Goal: Task Accomplishment & Management: Manage account settings

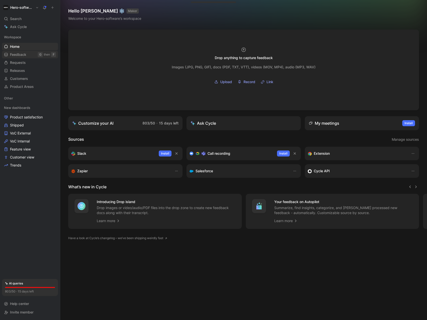
click at [40, 57] on div "G" at bounding box center [40, 54] width 5 height 5
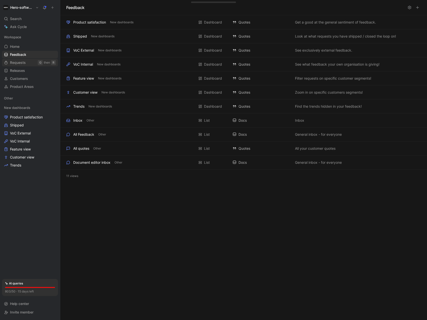
click at [20, 64] on span "Requests" at bounding box center [18, 62] width 16 height 5
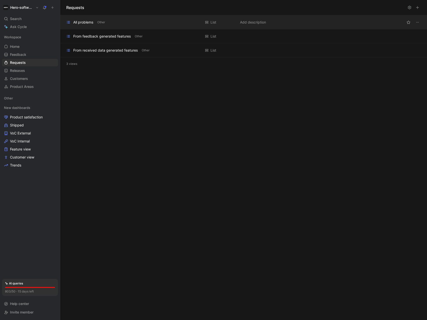
click at [108, 23] on div "All problems Other" at bounding box center [133, 22] width 135 height 6
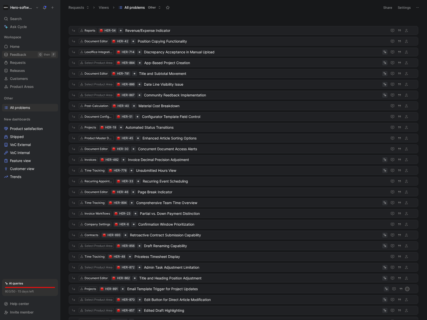
click at [25, 54] on span "Feedback" at bounding box center [18, 54] width 16 height 5
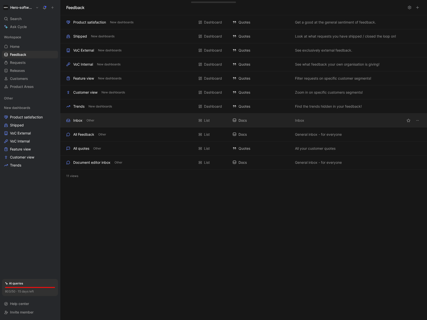
click at [107, 115] on div "Inbox Other List Docs Inbox" at bounding box center [243, 120] width 367 height 14
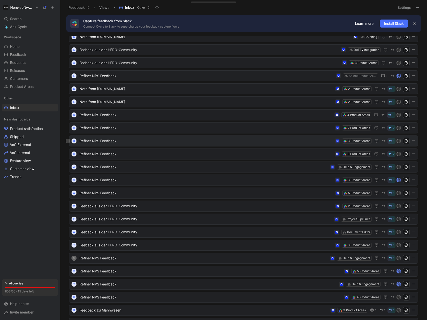
scroll to position [5, 0]
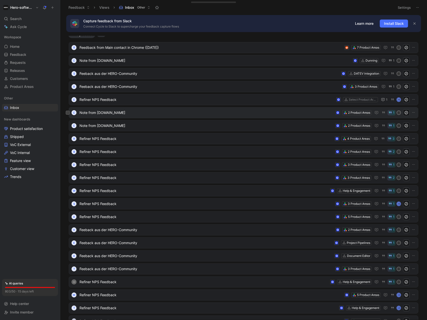
click at [139, 112] on span "Note from [DOMAIN_NAME]" at bounding box center [207, 113] width 254 height 6
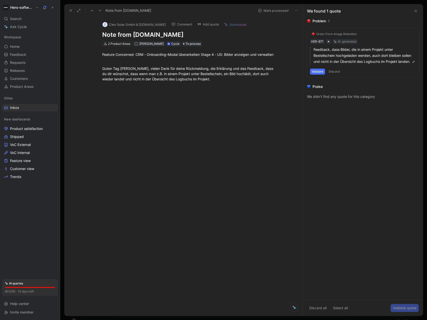
click at [338, 75] on button "Discard" at bounding box center [334, 72] width 15 height 6
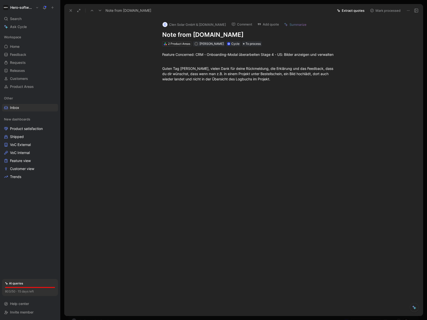
click at [389, 12] on button "Mark processed" at bounding box center [385, 10] width 35 height 7
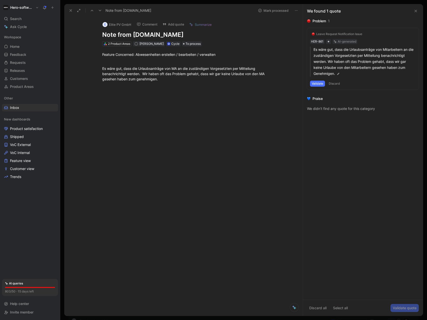
click at [315, 85] on button "Validate" at bounding box center [317, 84] width 15 height 6
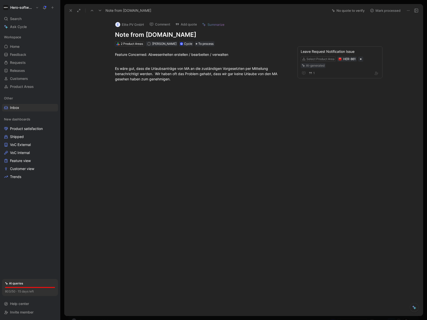
click at [383, 9] on button "Mark processed" at bounding box center [385, 10] width 35 height 7
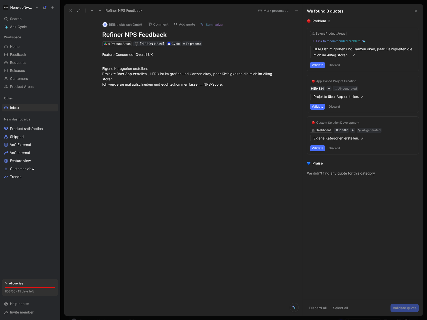
click at [317, 107] on button "Validate" at bounding box center [317, 107] width 15 height 6
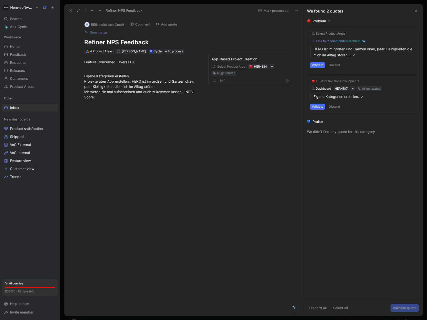
click at [337, 106] on button "Discard" at bounding box center [334, 107] width 15 height 6
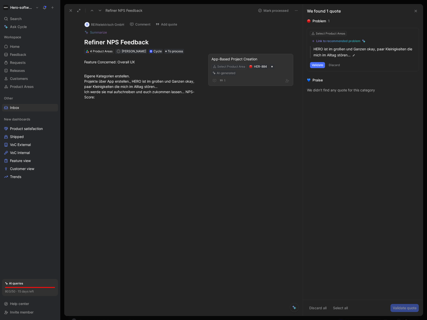
click at [232, 66] on div "Select Product Area" at bounding box center [231, 66] width 28 height 5
type input "m"
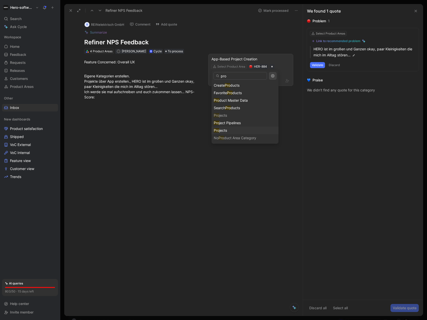
type input "pro"
click at [237, 129] on div "Pro jects" at bounding box center [245, 130] width 63 height 6
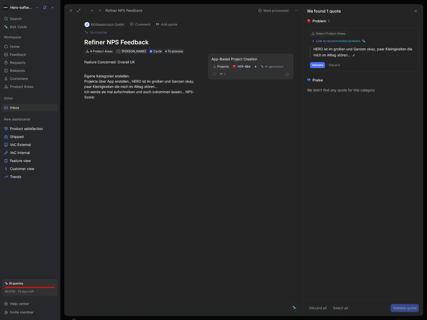
click at [335, 64] on button "Discard" at bounding box center [334, 65] width 15 height 6
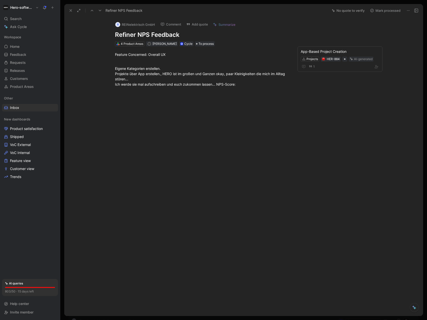
click at [376, 13] on button "Mark processed" at bounding box center [385, 10] width 35 height 7
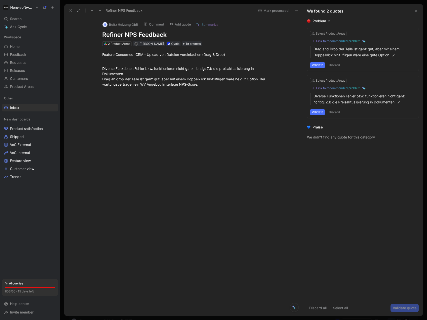
click at [334, 63] on button "Discard" at bounding box center [334, 65] width 15 height 6
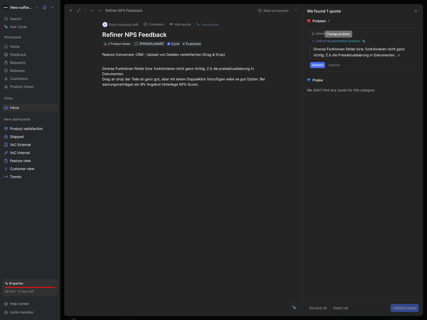
click at [335, 42] on div "Link to recommended problem" at bounding box center [339, 41] width 44 height 4
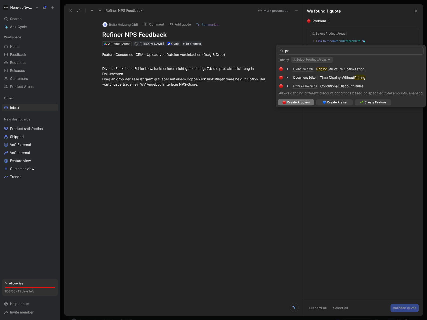
type input "p"
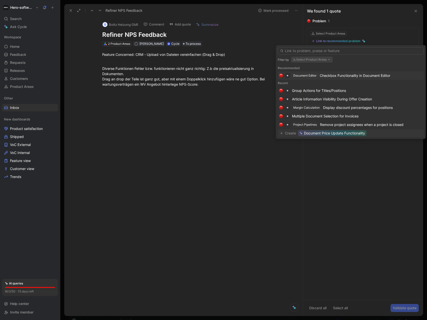
click at [310, 134] on span "Document Price Update Functionality" at bounding box center [334, 133] width 61 height 6
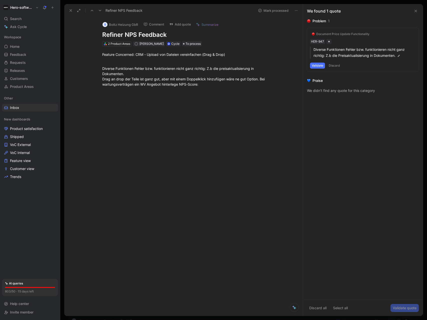
click at [317, 66] on button "Validate" at bounding box center [317, 66] width 15 height 6
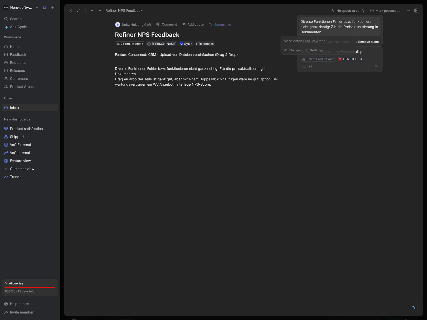
click at [324, 59] on div "Select Product Area" at bounding box center [321, 59] width 28 height 5
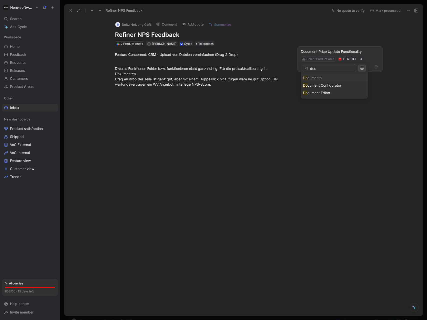
type input "docu"
click at [330, 117] on div "[PERSON_NAME] Heizung GbR Comment Add quote Summarize Refiner NPS Feedback 2 Pr…" at bounding box center [243, 166] width 359 height 299
click at [389, 11] on button "Mark processed" at bounding box center [385, 10] width 35 height 7
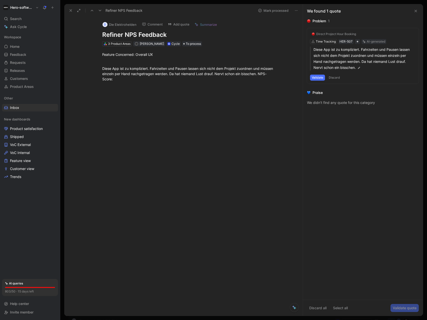
click at [319, 78] on button "Validate" at bounding box center [317, 78] width 15 height 6
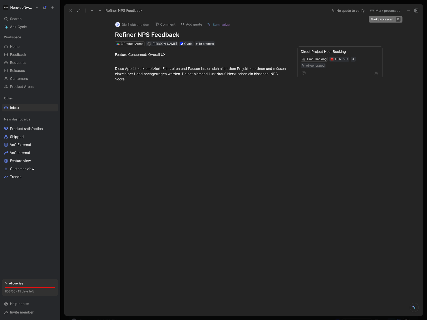
click at [378, 12] on button "Mark processed" at bounding box center [385, 10] width 35 height 7
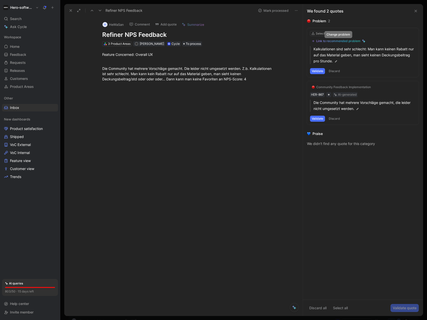
click at [356, 39] on div "Link to recommended problem" at bounding box center [339, 41] width 44 height 4
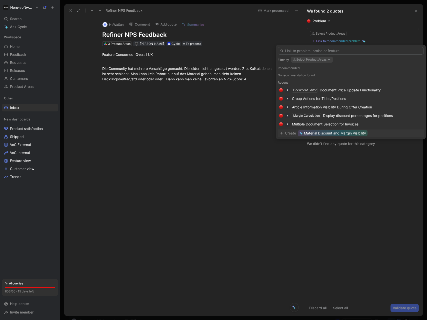
click at [343, 134] on span "Material Discount and Margin Visibility" at bounding box center [335, 133] width 62 height 6
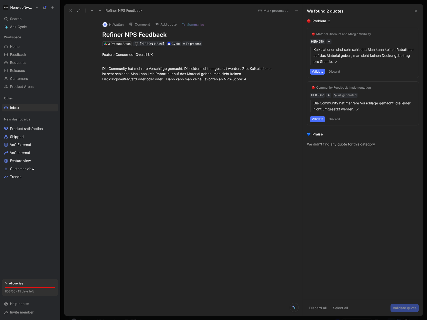
click at [319, 73] on button "Validate" at bounding box center [317, 72] width 15 height 6
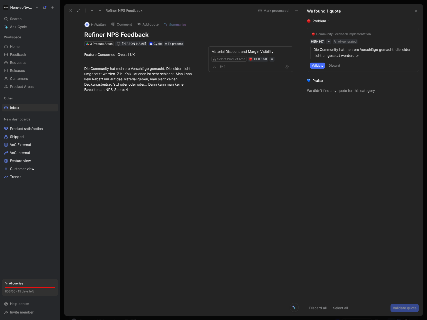
click at [318, 66] on button "Validate" at bounding box center [317, 66] width 15 height 6
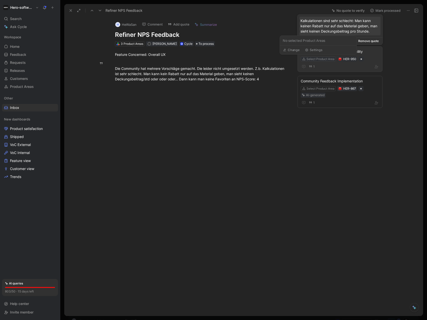
click at [311, 59] on div "Select Product Area" at bounding box center [321, 59] width 28 height 5
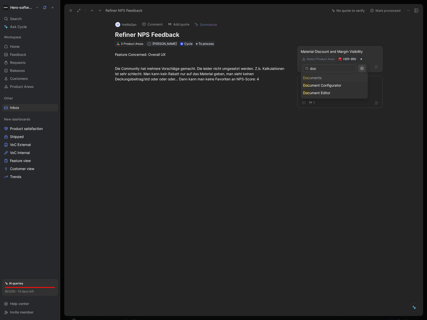
type input "docu"
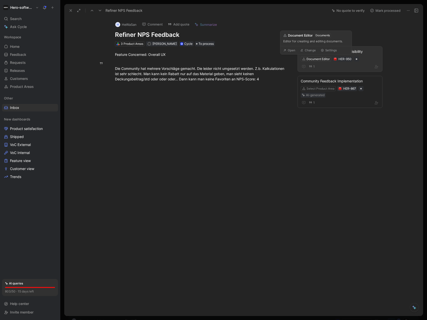
click at [335, 132] on div "H HeWaSan Comment Add quote Summarize Refiner NPS Feedback 3 Product Areas A [P…" at bounding box center [243, 166] width 359 height 299
click at [391, 10] on button "Mark processed" at bounding box center [385, 10] width 35 height 7
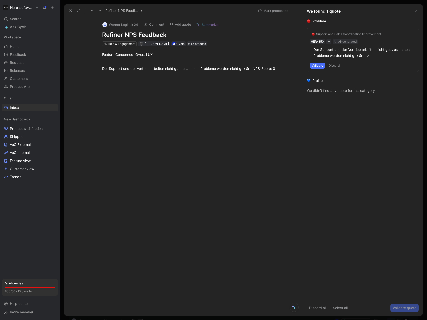
click at [337, 66] on button "Discard" at bounding box center [334, 66] width 15 height 6
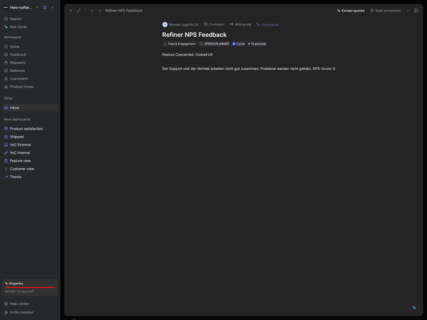
click at [379, 11] on button "Mark processed" at bounding box center [385, 10] width 35 height 7
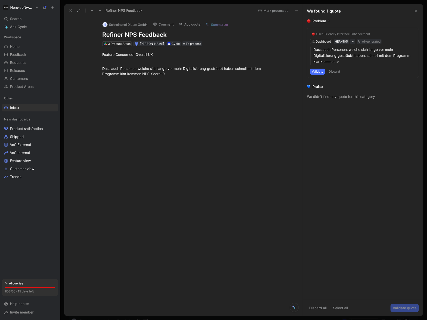
click at [318, 94] on div "We didn’t find any quote for this category" at bounding box center [363, 97] width 112 height 6
click at [337, 70] on button "Discard" at bounding box center [334, 72] width 15 height 6
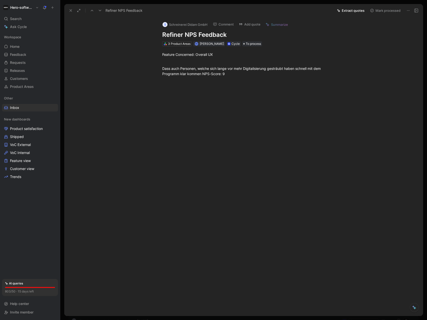
click at [378, 11] on button "Mark processed" at bounding box center [385, 10] width 35 height 7
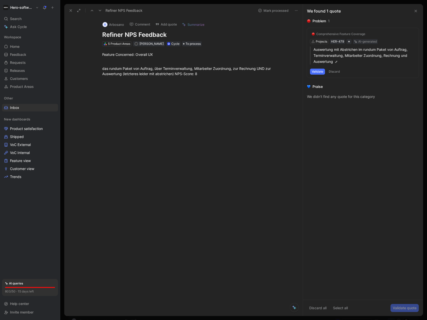
click at [314, 98] on div "We didn’t find any quote for this category" at bounding box center [363, 97] width 112 height 6
click at [100, 11] on use at bounding box center [100, 11] width 3 height 2
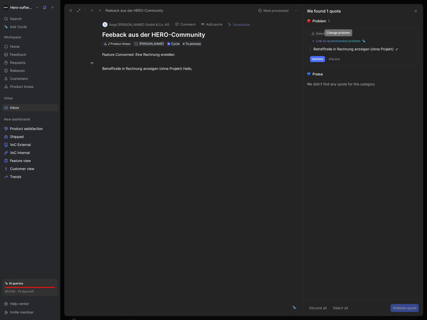
click at [346, 42] on div "Link to recommended problem" at bounding box center [339, 41] width 44 height 4
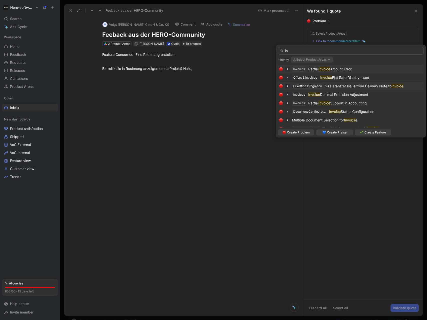
type input "i"
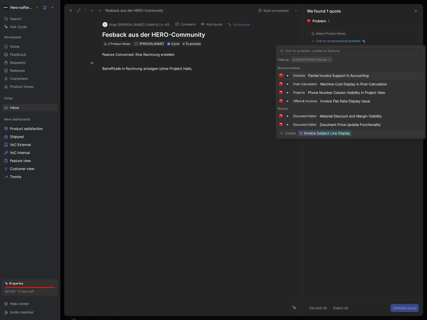
click at [330, 131] on span "Invoice Subject Line Display" at bounding box center [327, 133] width 46 height 6
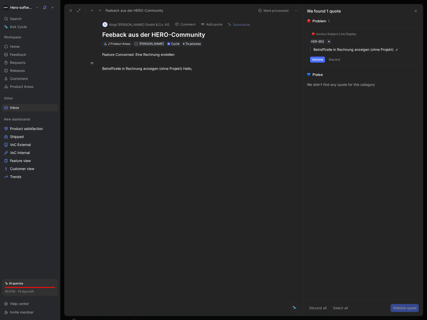
click at [318, 60] on button "Validate" at bounding box center [317, 60] width 15 height 6
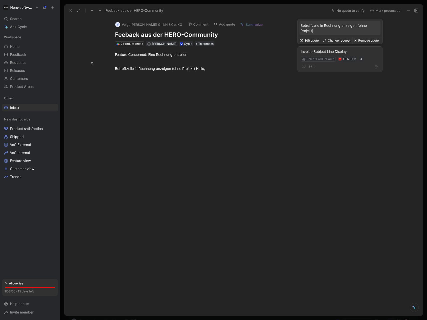
click at [331, 59] on div "Select Product Area" at bounding box center [321, 59] width 28 height 5
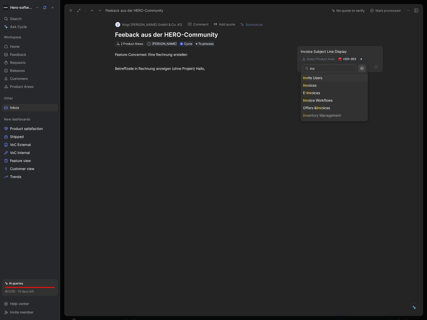
type input "invo"
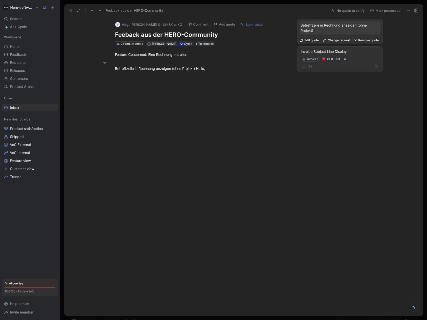
click at [314, 58] on div "Invoices" at bounding box center [313, 59] width 12 height 5
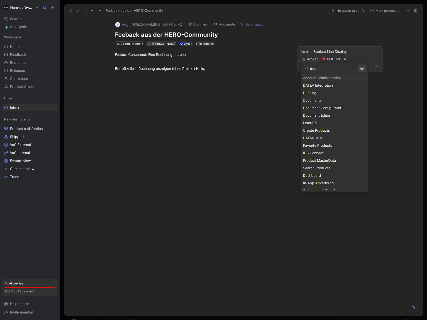
type input "docu"
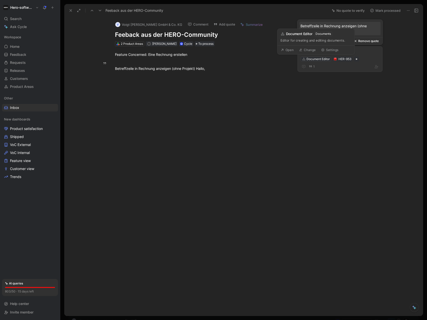
click at [318, 59] on div "Document Editor" at bounding box center [318, 59] width 23 height 5
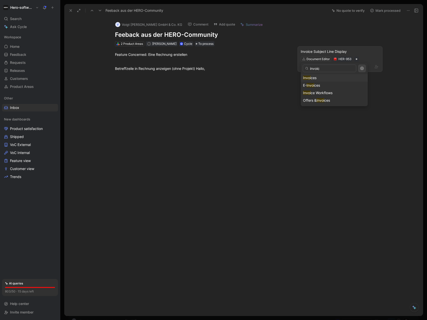
type input "invoice"
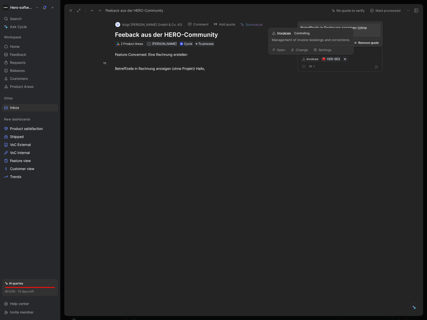
click at [380, 129] on div "[PERSON_NAME] [PERSON_NAME] GmbH & Co. KG Comment Add quote [PERSON_NAME] aus d…" at bounding box center [243, 166] width 359 height 299
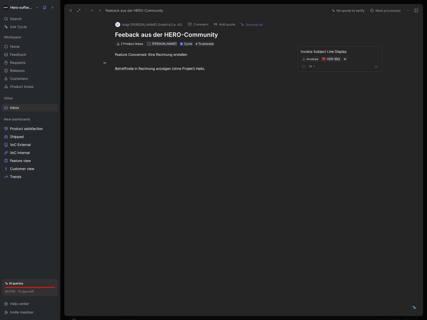
click at [388, 11] on button "Mark processed" at bounding box center [385, 10] width 35 height 7
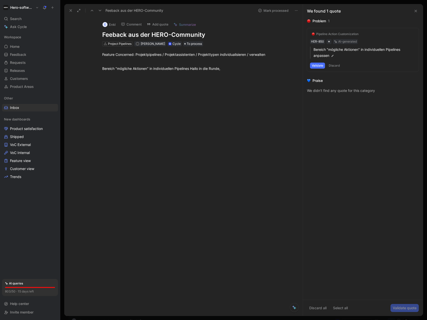
click at [318, 65] on button "Validate" at bounding box center [317, 66] width 15 height 6
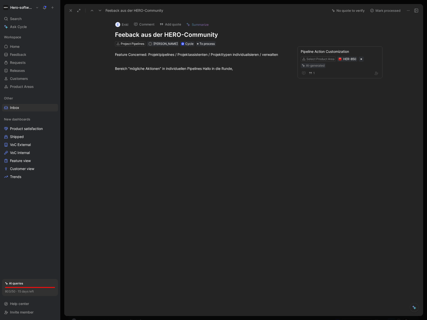
click at [378, 13] on button "Mark processed" at bounding box center [385, 10] width 35 height 7
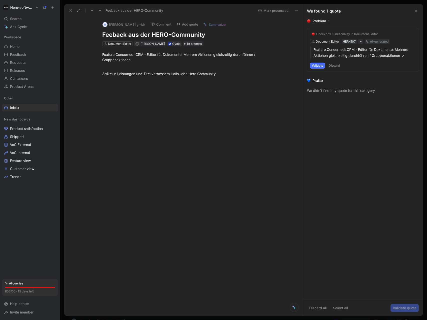
click at [316, 66] on button "Validate" at bounding box center [317, 66] width 15 height 6
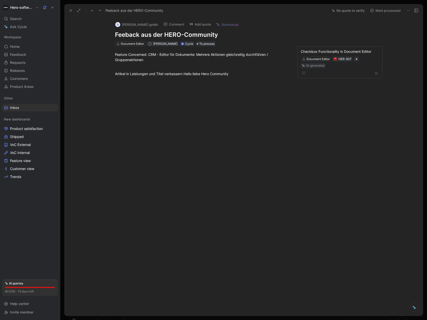
click at [384, 12] on button "Mark processed" at bounding box center [385, 10] width 35 height 7
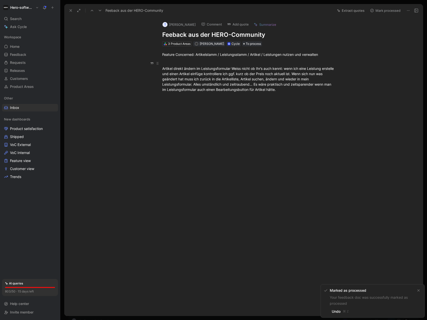
click at [284, 69] on div "Artikel direkt ändern im Leistungsformular Weiss nicht ob Ihr’s auch kennt: wen…" at bounding box center [248, 77] width 173 height 32
click at [290, 88] on div "Artikel direkt ändern im Leistungsformular Weiss nicht ob Ihr’s auch kennt: wen…" at bounding box center [248, 77] width 173 height 32
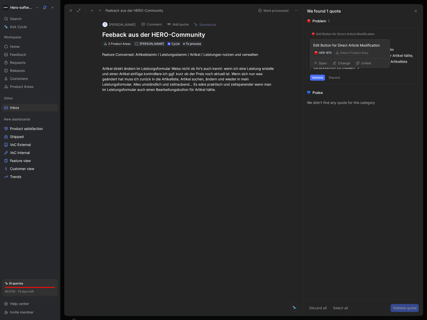
click at [380, 46] on div "Edit Button for Direct Article Modification" at bounding box center [351, 45] width 74 height 6
click at [340, 77] on button "Discard" at bounding box center [334, 78] width 15 height 6
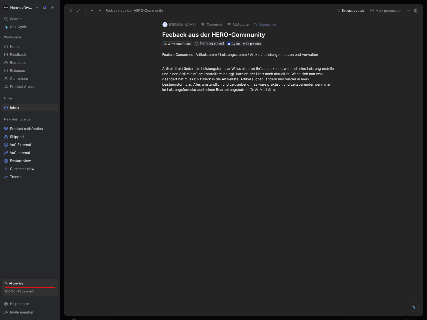
click at [351, 12] on button "Extract quotes" at bounding box center [351, 10] width 32 height 7
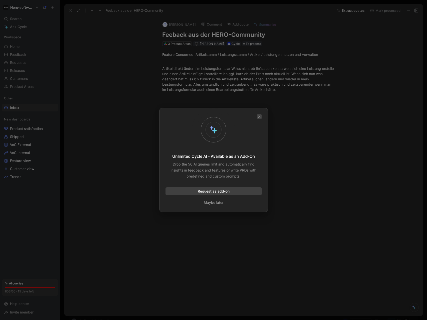
click at [261, 116] on icon "button" at bounding box center [259, 116] width 3 height 3
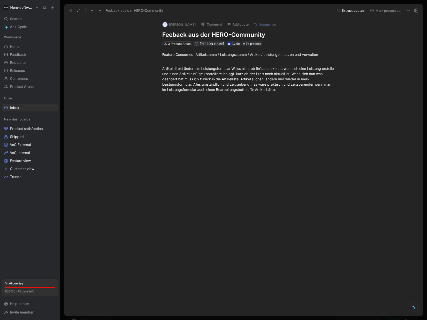
click at [98, 10] on icon at bounding box center [100, 11] width 4 height 4
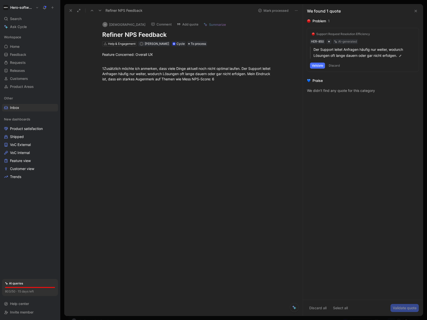
click at [318, 63] on button "Validate" at bounding box center [317, 66] width 15 height 6
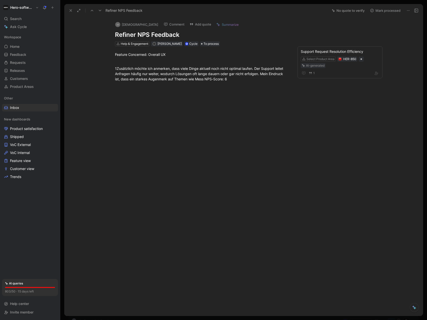
click at [381, 13] on button "Mark processed" at bounding box center [385, 10] width 35 height 7
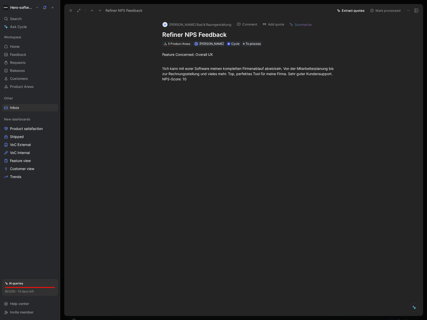
click at [354, 9] on button "Extract quotes" at bounding box center [351, 10] width 32 height 7
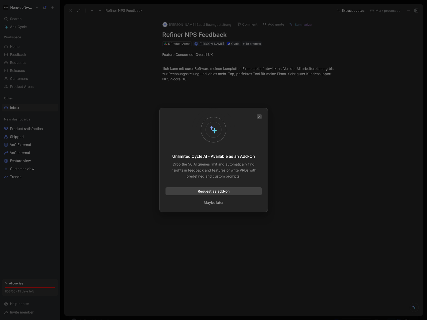
click at [261, 116] on button "button" at bounding box center [259, 116] width 5 height 5
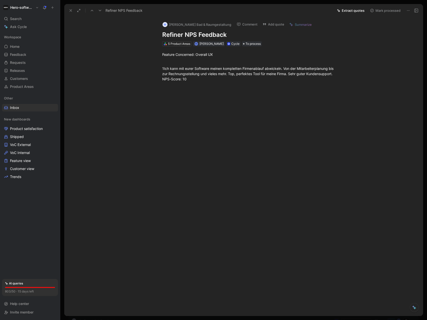
click at [101, 10] on use at bounding box center [100, 11] width 3 height 2
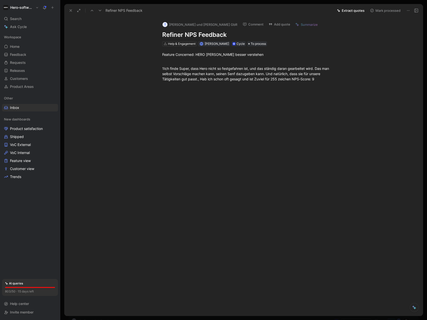
click at [100, 12] on button at bounding box center [100, 10] width 7 height 7
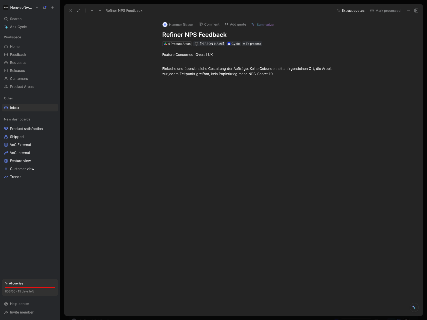
click at [100, 12] on icon at bounding box center [100, 11] width 4 height 4
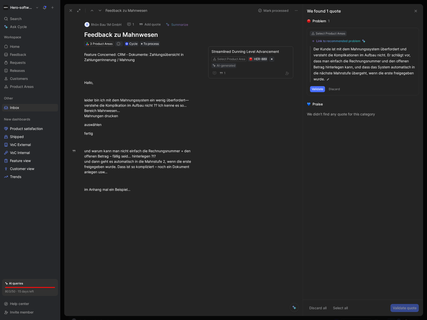
click at [332, 33] on div "Select Product Areas" at bounding box center [331, 33] width 30 height 5
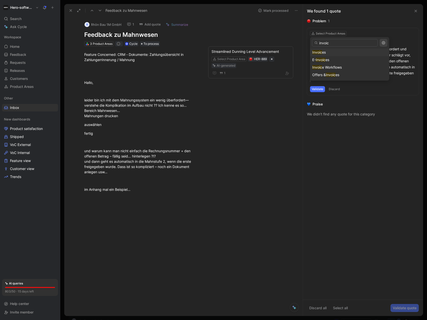
type input "invoice"
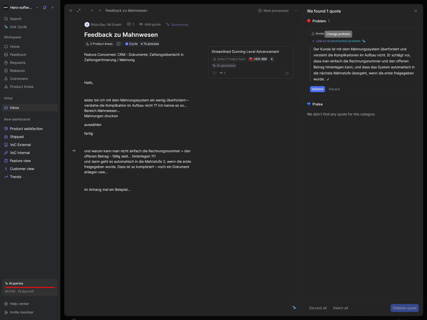
click at [339, 41] on div "Link to recommended problem" at bounding box center [339, 41] width 44 height 4
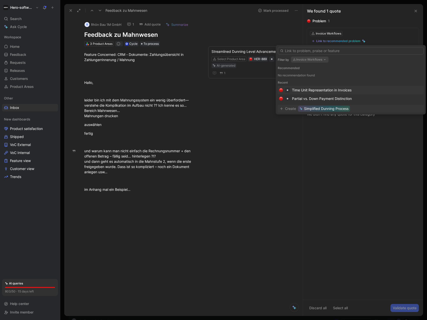
click at [365, 109] on div "Create Simplified Dunning Process" at bounding box center [351, 109] width 142 height 6
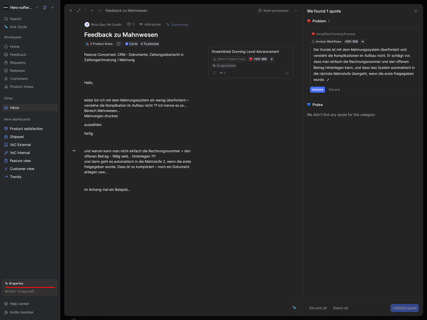
click at [318, 91] on button "Validate" at bounding box center [317, 90] width 15 height 6
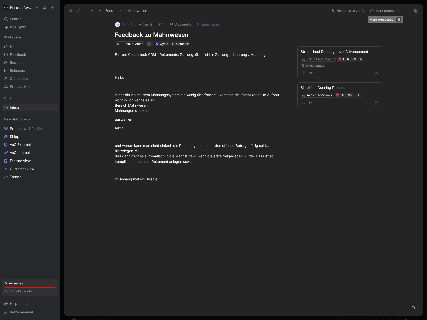
click at [376, 9] on button "Mark processed" at bounding box center [385, 10] width 35 height 7
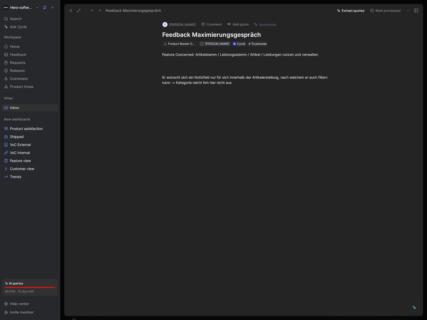
click at [350, 11] on button "Extract quotes" at bounding box center [351, 10] width 32 height 7
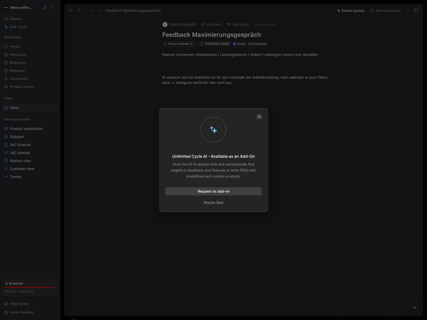
click at [261, 117] on icon "button" at bounding box center [259, 116] width 3 height 3
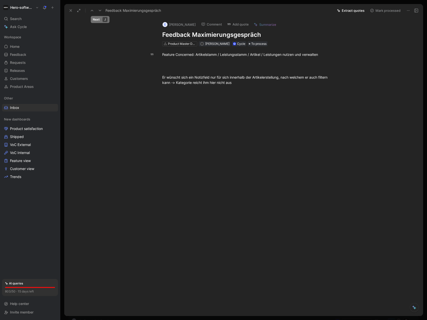
click at [99, 11] on icon at bounding box center [100, 11] width 4 height 4
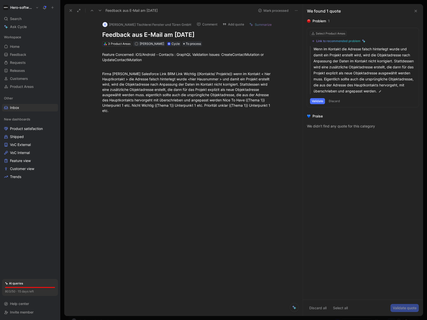
click at [348, 41] on div "Link to recommended problem" at bounding box center [339, 41] width 44 height 4
click at [353, 40] on div "Link to recommended problem" at bounding box center [339, 41] width 44 height 4
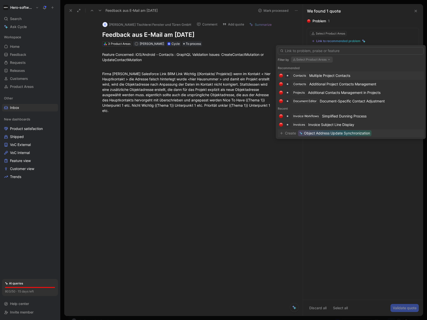
click at [359, 132] on span "Object Address Update Synchronization" at bounding box center [337, 133] width 66 height 6
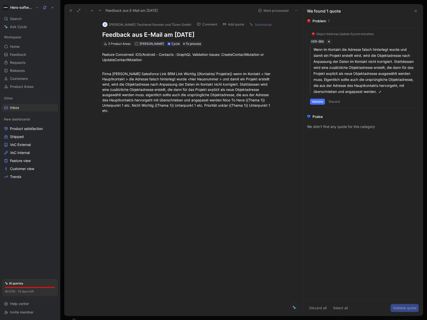
click at [319, 105] on button "Validate" at bounding box center [317, 102] width 15 height 6
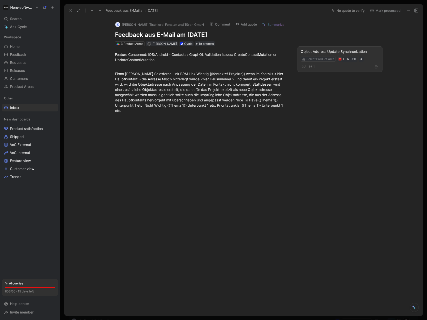
click at [322, 59] on div "Select Product Area" at bounding box center [321, 59] width 28 height 5
type input "proje"
click at [314, 92] on span "cts" at bounding box center [314, 93] width 5 height 4
click at [326, 101] on div "Feature Concerned: iOS/Android - Contacts : GraphQL Validation Issues: CreateCo…" at bounding box center [202, 82] width 254 height 72
click at [100, 10] on icon at bounding box center [100, 11] width 4 height 4
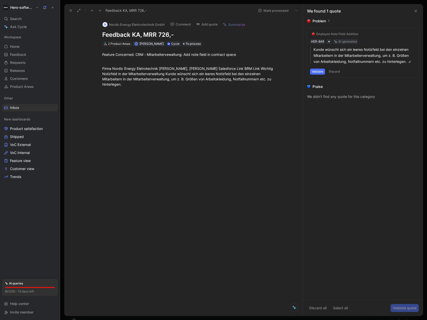
click at [320, 73] on button "Validate" at bounding box center [317, 72] width 15 height 6
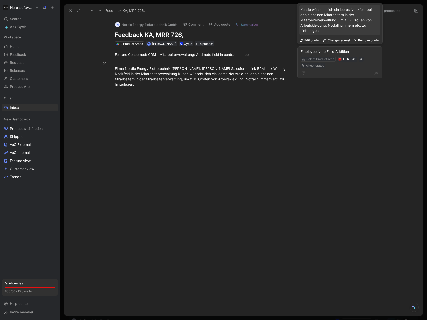
click at [320, 60] on div "Select Product Area" at bounding box center [321, 59] width 28 height 5
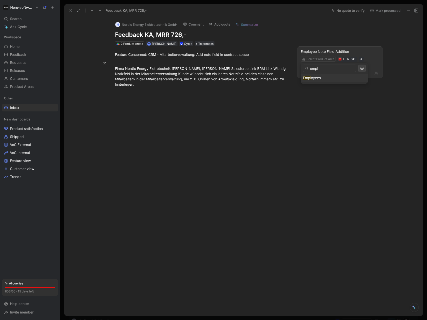
type input "empl"
click at [316, 79] on span "oyees" at bounding box center [316, 78] width 10 height 4
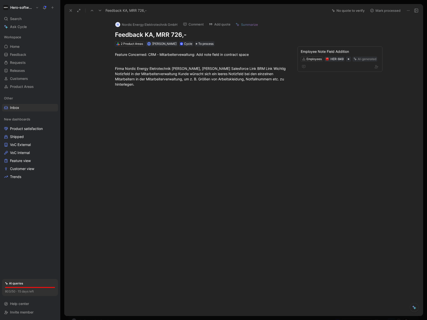
click at [290, 31] on div "N Nordic Energy Elektrotechnik GmbH Comment Add quote Summarize Feedback KA, MR…" at bounding box center [202, 32] width 192 height 30
click at [102, 12] on button at bounding box center [100, 10] width 7 height 7
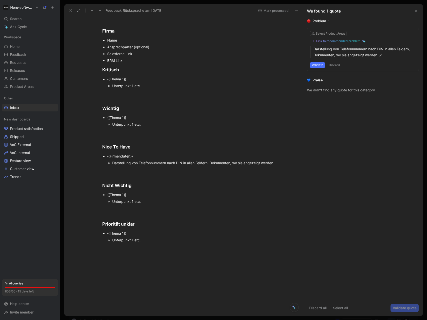
scroll to position [63, 0]
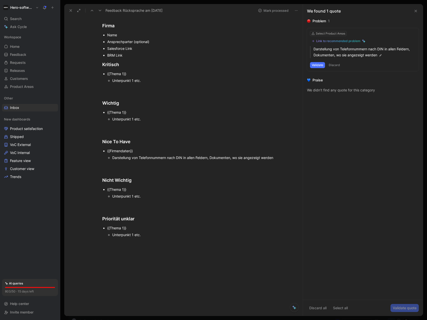
click at [331, 41] on div "Link to recommended problem" at bounding box center [339, 41] width 44 height 4
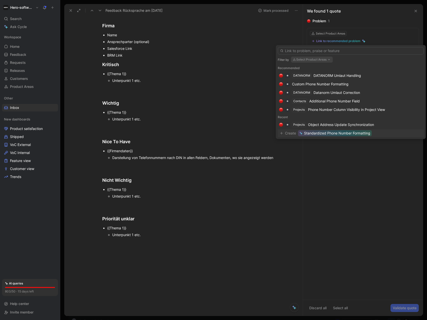
click at [358, 134] on span "Standardized Phone Number Formatting" at bounding box center [337, 133] width 66 height 6
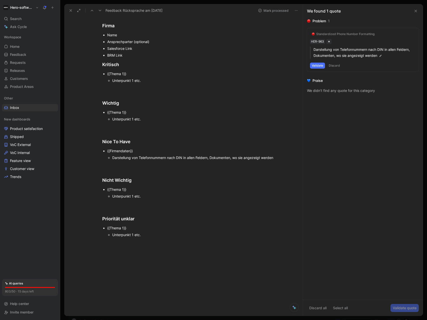
click at [315, 66] on button "Validate" at bounding box center [317, 66] width 15 height 6
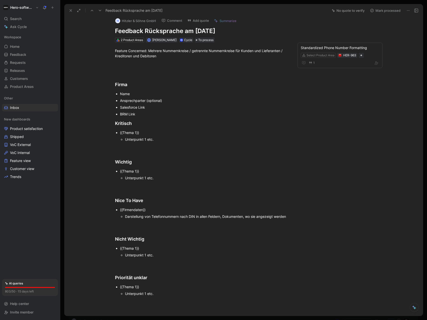
scroll to position [0, 0]
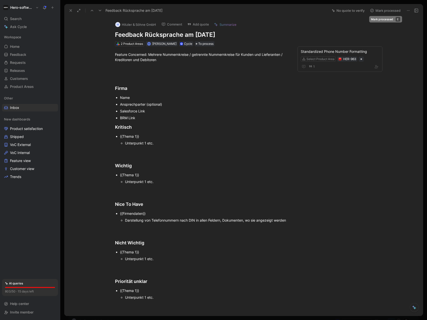
click at [375, 12] on button "Mark processed" at bounding box center [385, 10] width 35 height 7
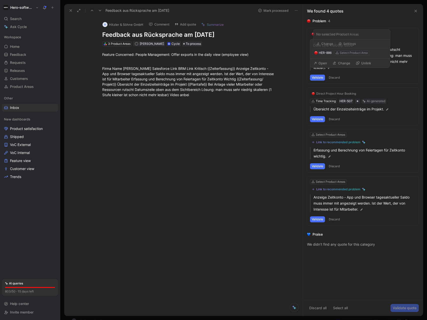
click at [342, 52] on div "Select Product Area" at bounding box center [354, 52] width 28 height 5
type input "plan"
click at [345, 53] on div "Select Product Area" at bounding box center [354, 52] width 28 height 5
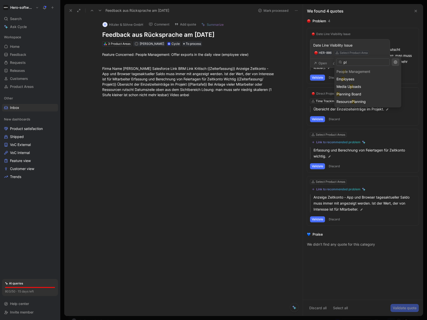
type input "pla"
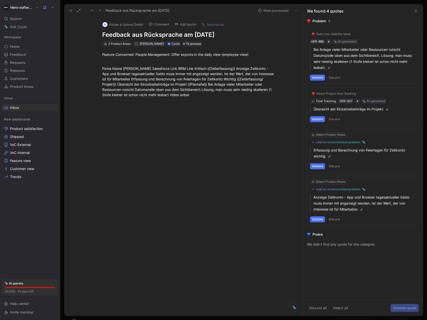
click at [348, 70] on p "Bei Anlage vieler Mitarbeiter oder Ressourcen rutscht Datumszeile oben aus dem …" at bounding box center [365, 59] width 102 height 24
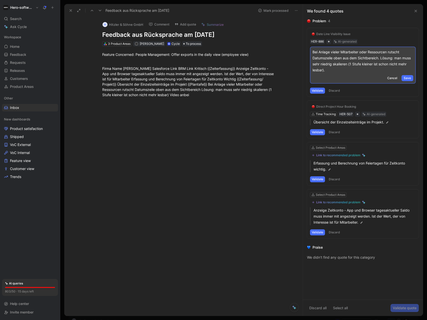
click at [340, 42] on div "Date Line Visibility Issue HER-886 AI-generated Bei Anlage vieler Mitarbeiter o…" at bounding box center [363, 62] width 112 height 69
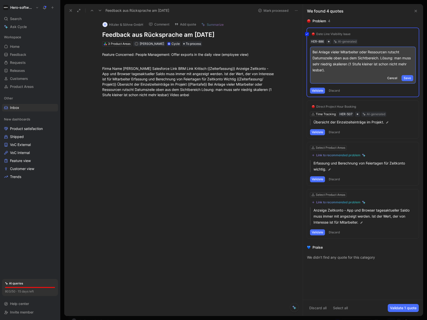
click at [369, 32] on div "Date Line Visibility Issue HER-886 AI-generated Bei Anlage vieler Mitarbeiter o…" at bounding box center [363, 62] width 112 height 69
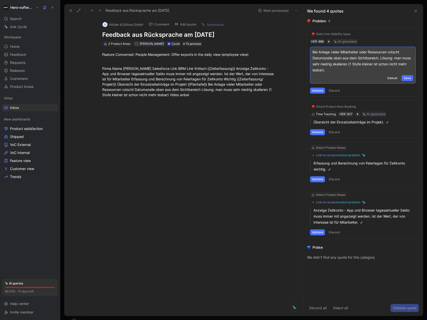
click at [342, 34] on div "Date Line Visibility Issue" at bounding box center [334, 34] width 34 height 4
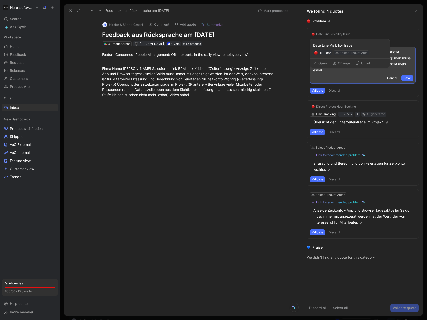
click at [341, 53] on div "Select Product Area" at bounding box center [354, 52] width 28 height 5
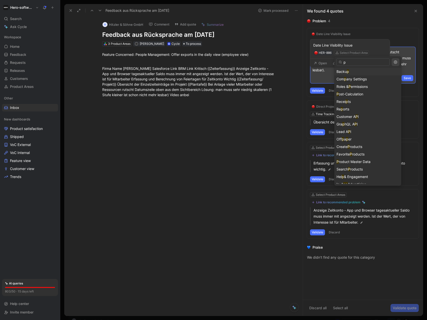
type input "pl"
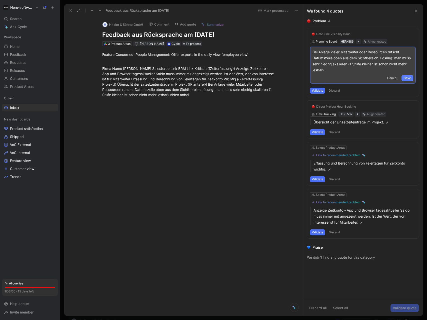
click at [410, 79] on span "Save" at bounding box center [407, 78] width 7 height 5
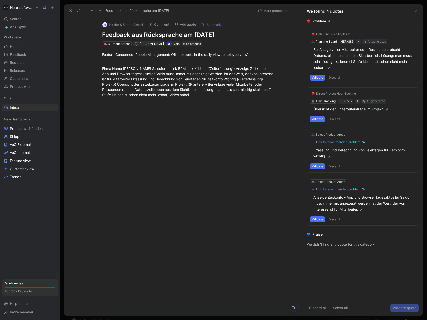
click at [319, 78] on button "Validate" at bounding box center [317, 78] width 15 height 6
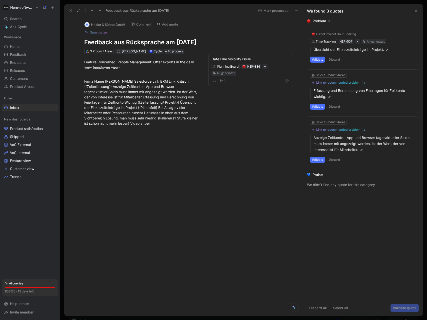
click at [359, 29] on div "Direct Project Hour Booking Time Tracking HER-507 AI-generated Übersicht der Ei…" at bounding box center [363, 47] width 112 height 38
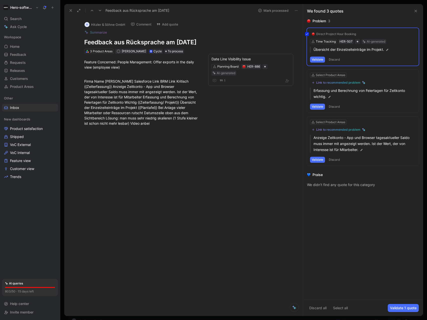
click at [338, 59] on div "Direct Project Hour Booking Time Tracking HER-507 AI-generated Übersicht der Ei…" at bounding box center [363, 47] width 112 height 38
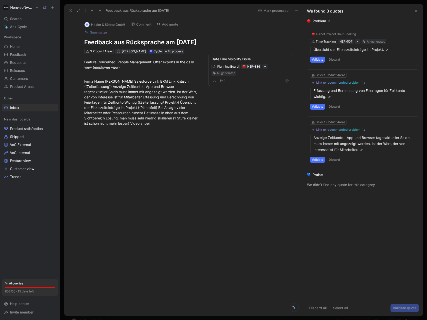
click at [338, 59] on button "Discard" at bounding box center [334, 60] width 15 height 6
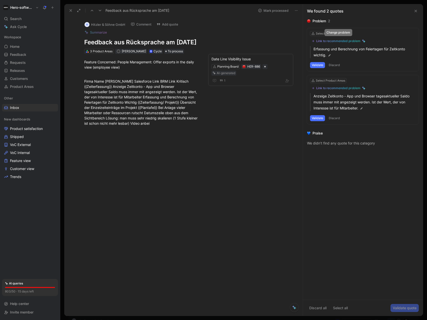
click at [355, 42] on div "Link to recommended problem" at bounding box center [339, 41] width 44 height 4
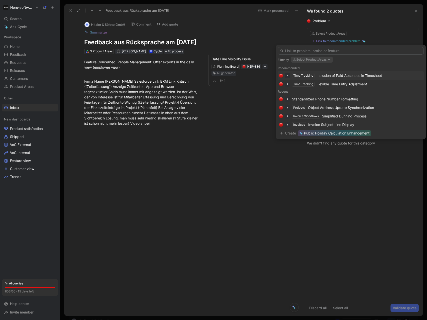
click at [353, 76] on div "Inclusion of Paid Absences in Timesheet" at bounding box center [350, 76] width 66 height 6
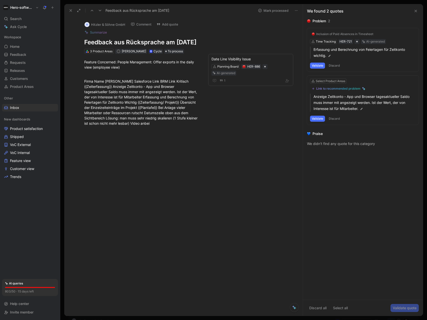
click at [320, 64] on button "Validate" at bounding box center [317, 66] width 15 height 6
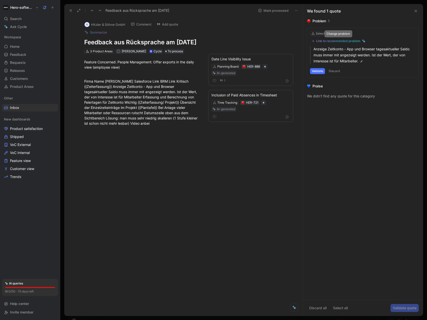
click at [355, 41] on div "Link to recommended problem" at bounding box center [339, 41] width 44 height 4
click at [340, 42] on div "Link to recommended problem" at bounding box center [339, 41] width 44 height 4
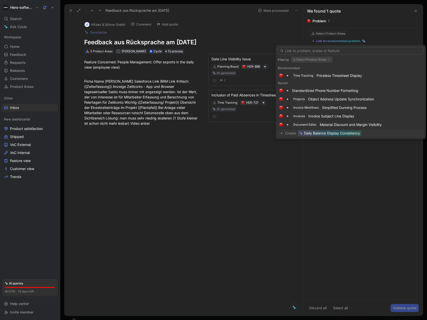
click at [339, 133] on span "Daily Balance Display Consistency" at bounding box center [332, 133] width 56 height 6
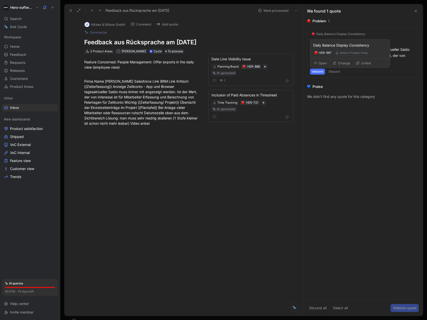
click at [347, 53] on div "Select Product Area" at bounding box center [354, 52] width 28 height 5
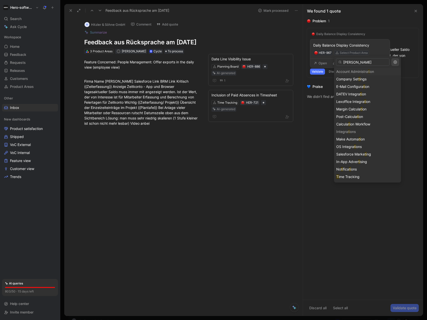
type input "time"
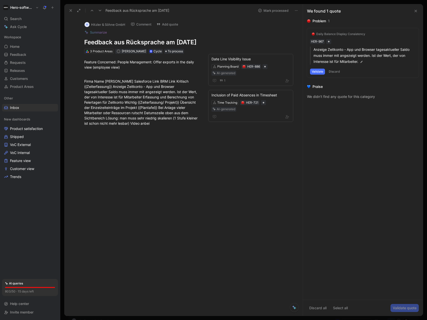
click at [355, 72] on div "Validate Discard" at bounding box center [363, 72] width 106 height 6
click at [352, 36] on div "Daily Balance Display Consistency" at bounding box center [341, 34] width 49 height 4
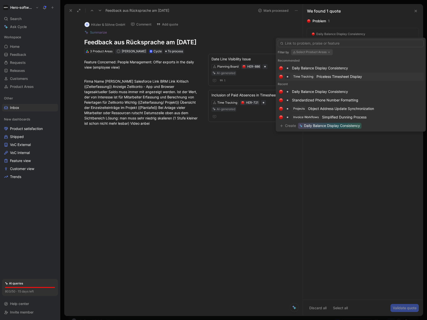
drag, startPoint x: 363, startPoint y: 20, endPoint x: 360, endPoint y: 25, distance: 5.7
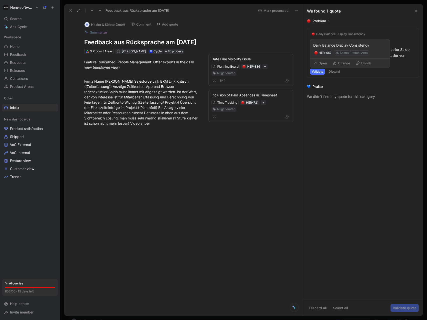
click at [346, 53] on div "Select Product Area" at bounding box center [354, 52] width 28 height 5
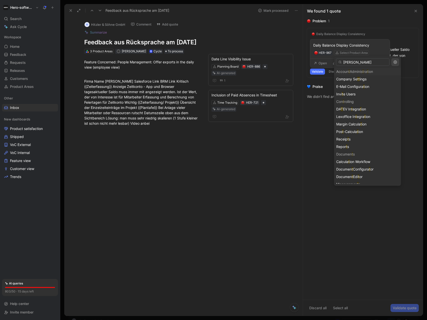
type input "time"
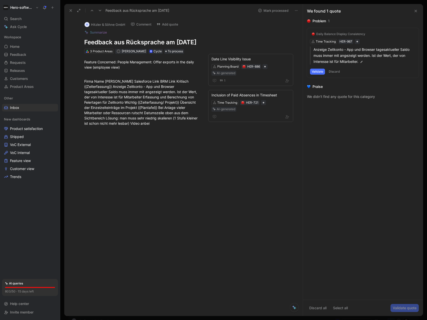
click at [324, 72] on button "Validate" at bounding box center [317, 72] width 15 height 6
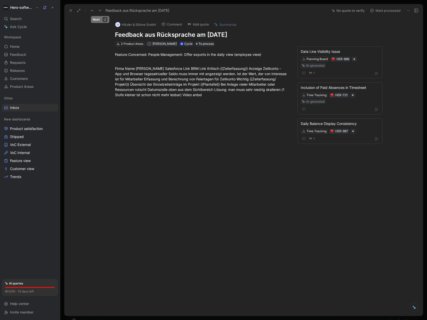
click at [101, 12] on icon at bounding box center [100, 11] width 4 height 4
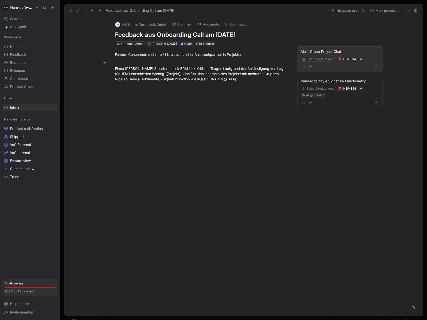
click at [311, 60] on div "Select Product Area" at bounding box center [321, 59] width 28 height 5
type input "projec"
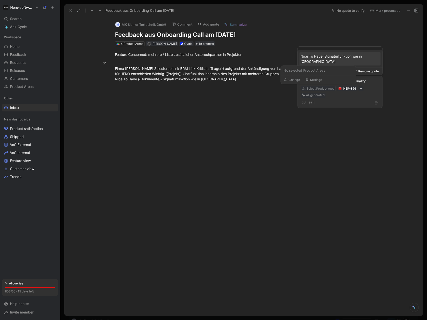
click at [320, 88] on div "Select Product Area" at bounding box center [321, 88] width 28 height 5
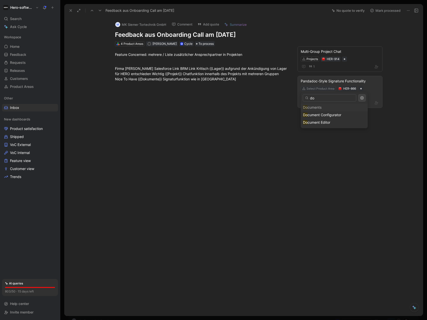
type input "d"
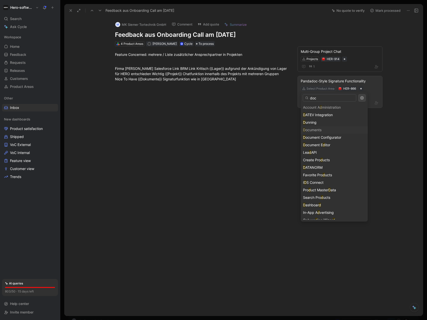
type input "docu"
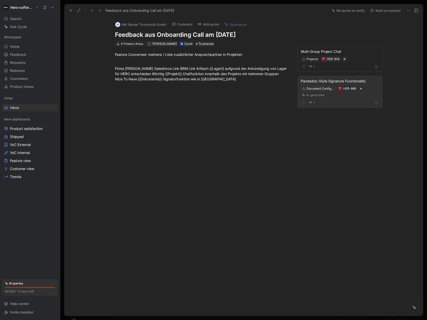
click at [102, 11] on button at bounding box center [100, 10] width 7 height 7
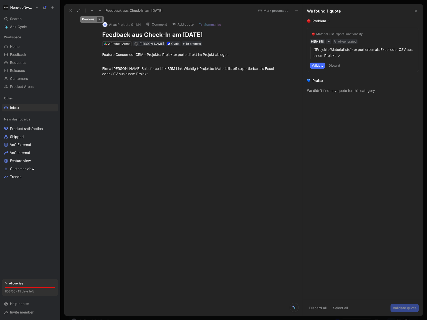
click at [94, 10] on icon at bounding box center [92, 11] width 4 height 4
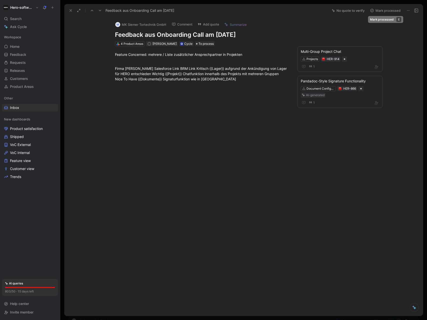
click at [379, 8] on button "Mark processed" at bounding box center [385, 10] width 35 height 7
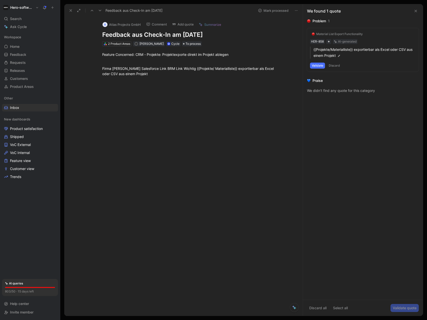
click at [315, 66] on button "Validate" at bounding box center [317, 66] width 15 height 6
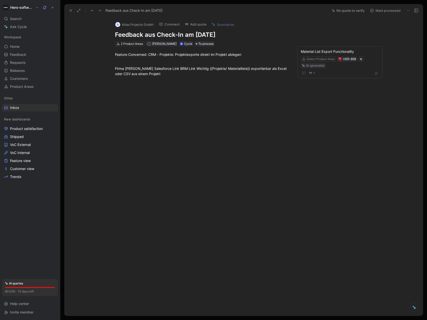
click at [395, 9] on button "Mark processed" at bounding box center [385, 10] width 35 height 7
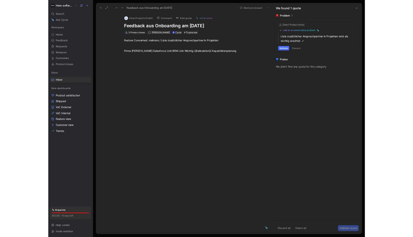
scroll to position [5, 0]
